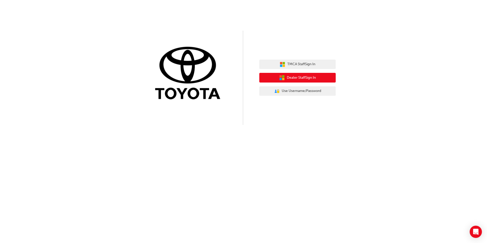
click at [311, 76] on span "Dealer Staff Sign In" at bounding box center [301, 78] width 29 height 6
